Goal: Navigation & Orientation: Find specific page/section

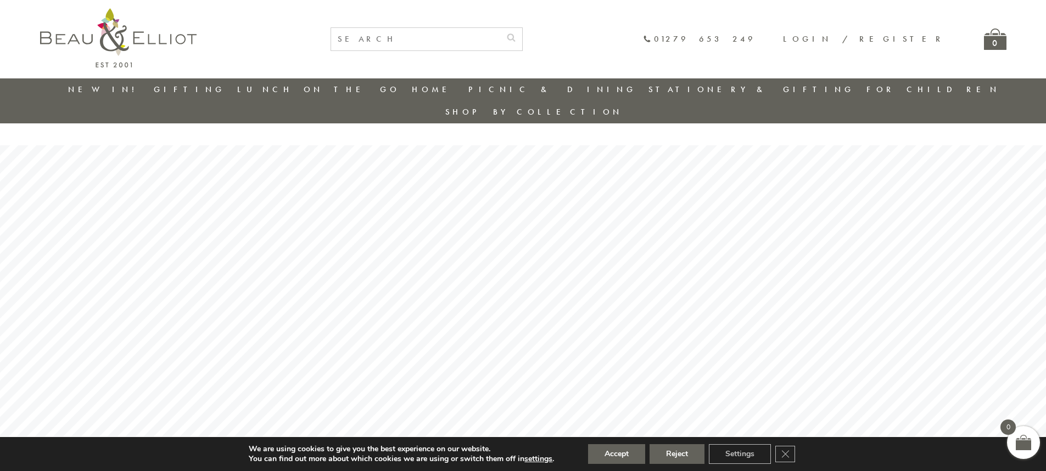
click at [496, 40] on input "text" at bounding box center [415, 39] width 169 height 23
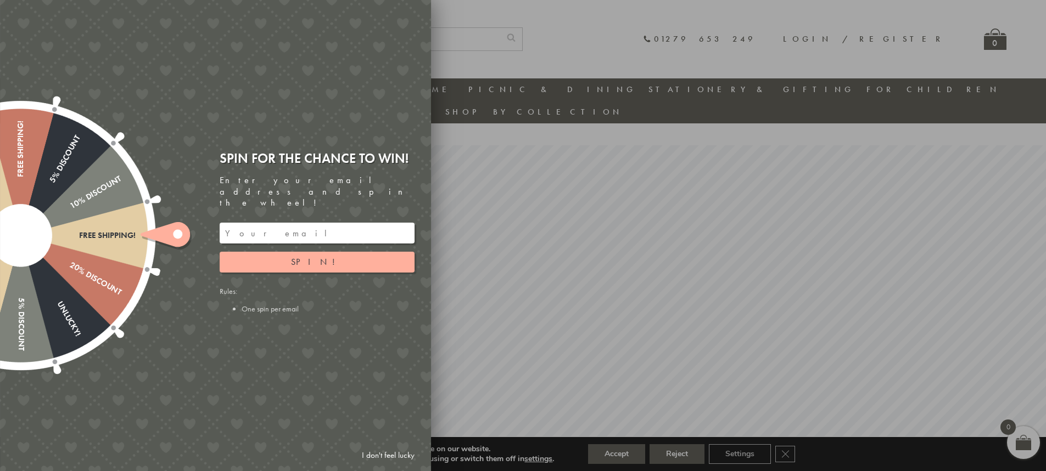
drag, startPoint x: 386, startPoint y: 451, endPoint x: 409, endPoint y: 440, distance: 25.5
click at [386, 451] on link "I don't feel lucky" at bounding box center [388, 456] width 64 height 20
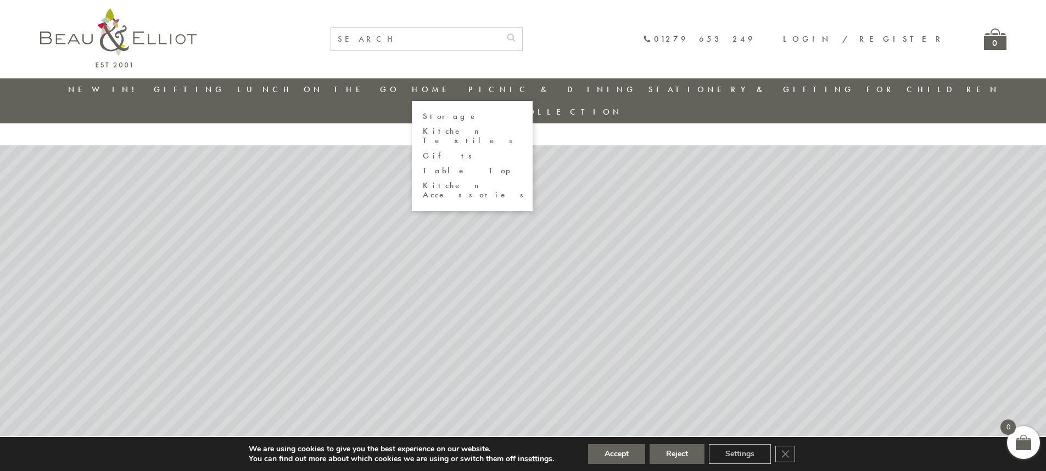
click at [412, 92] on link "Home" at bounding box center [434, 89] width 44 height 11
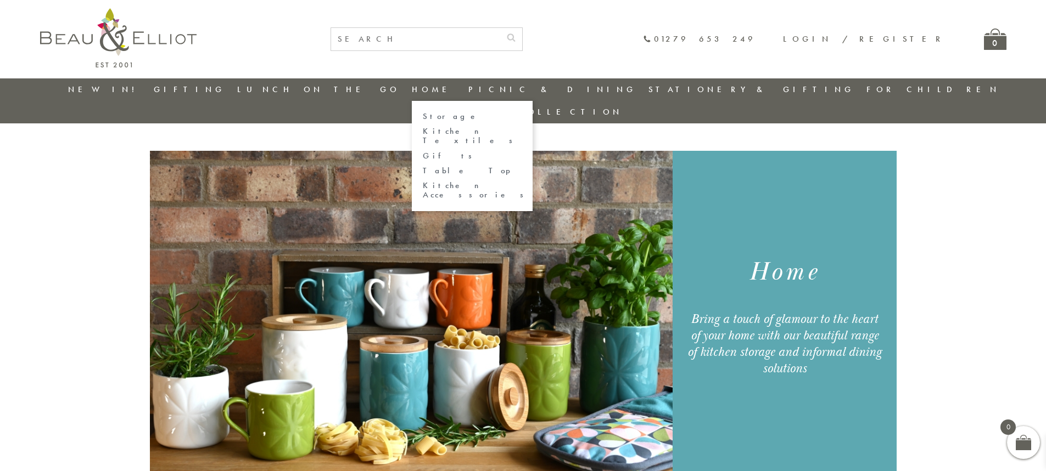
click at [423, 112] on link "Storage" at bounding box center [472, 116] width 99 height 9
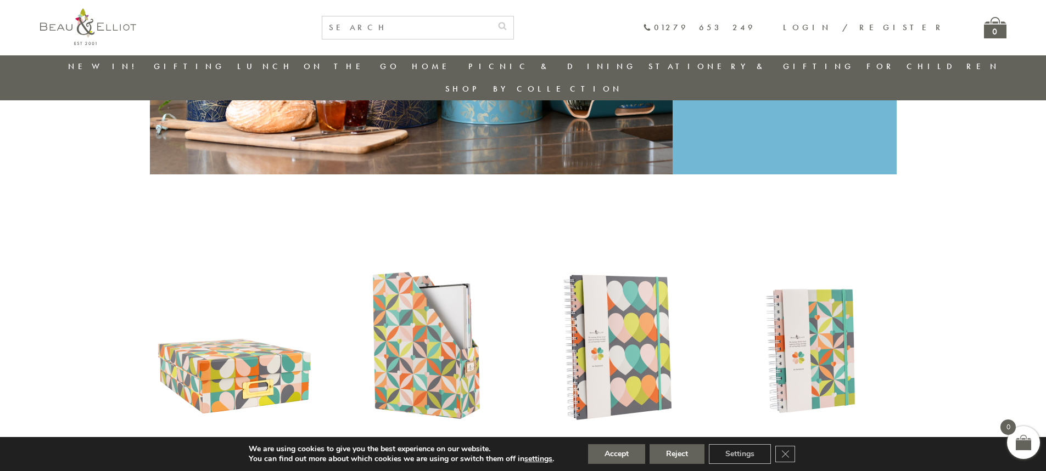
scroll to position [306, 0]
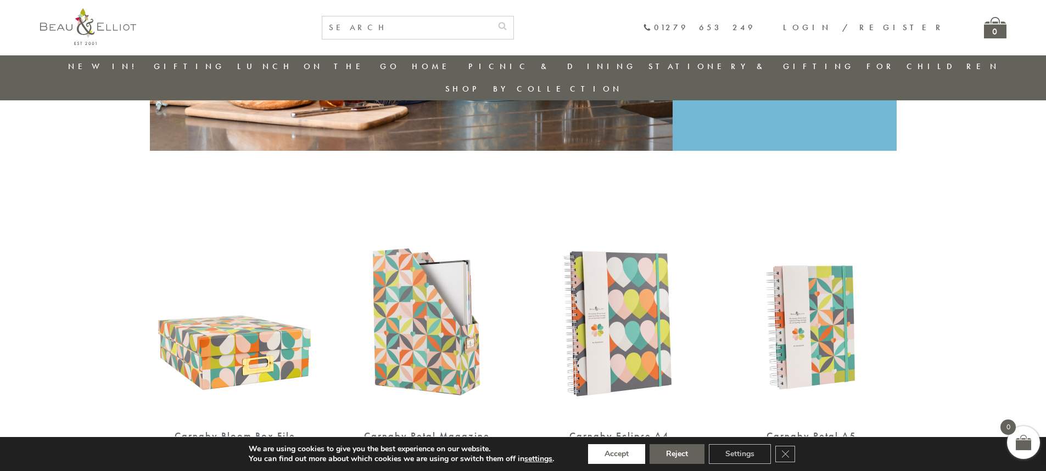
click at [626, 447] on button "Accept" at bounding box center [616, 455] width 57 height 20
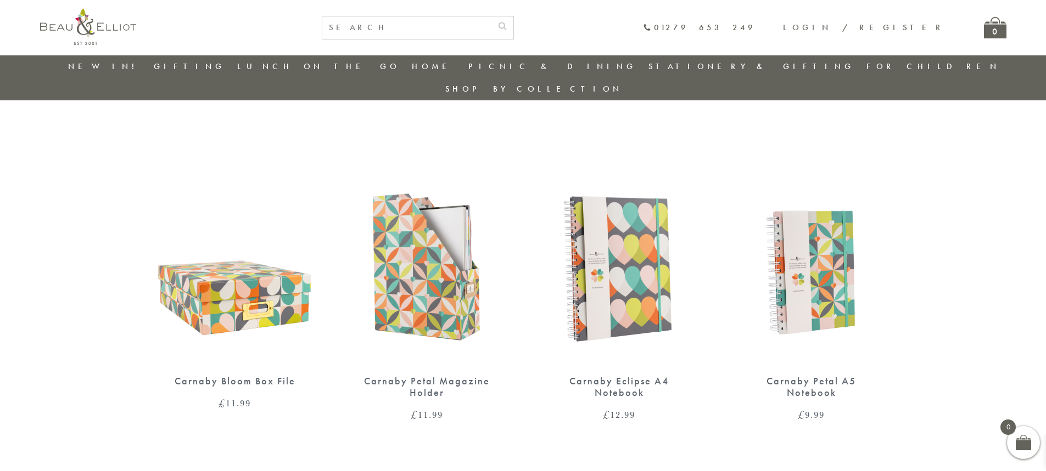
scroll to position [0, 0]
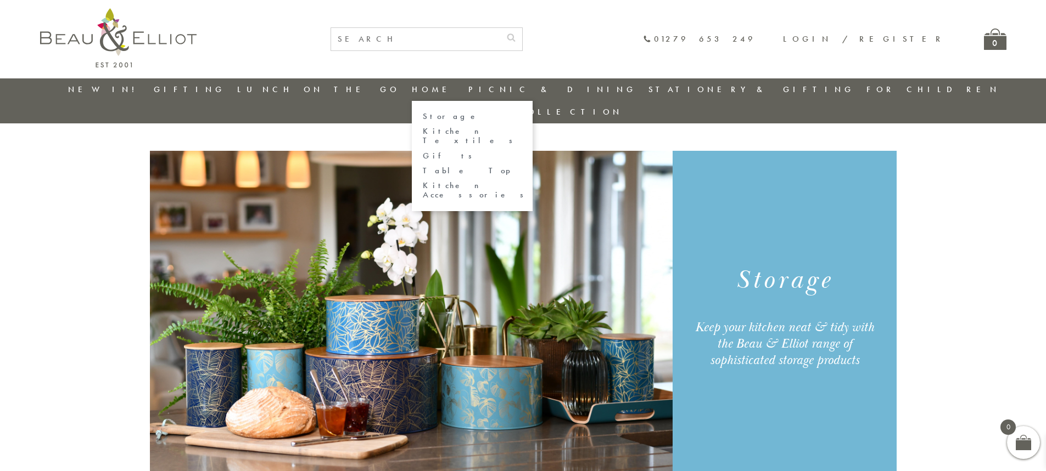
click at [416, 88] on link "Home" at bounding box center [434, 89] width 44 height 11
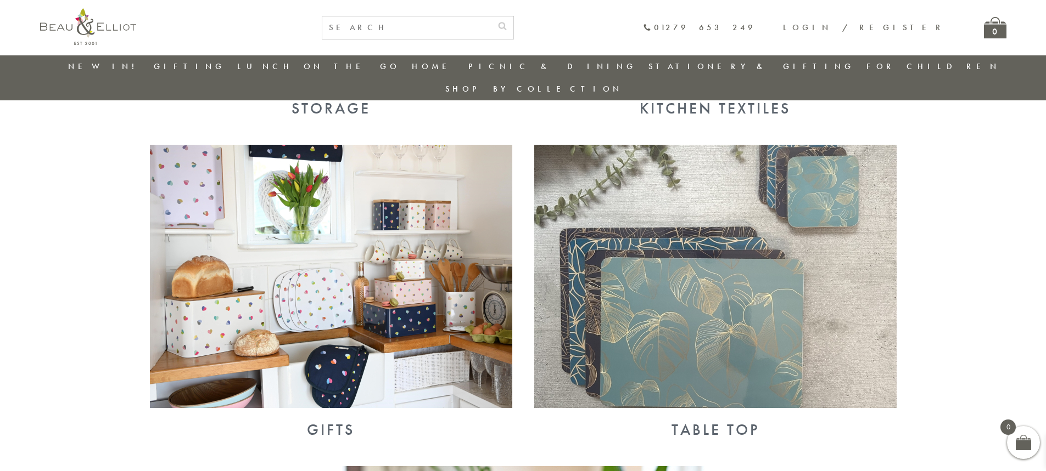
scroll to position [690, 0]
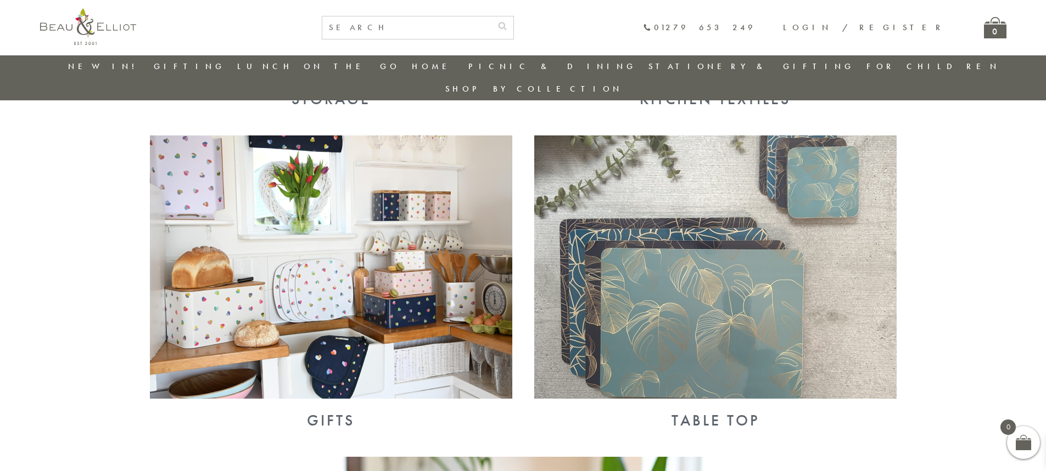
click at [423, 290] on img at bounding box center [331, 267] width 362 height 263
